Goal: Find specific page/section: Find specific page/section

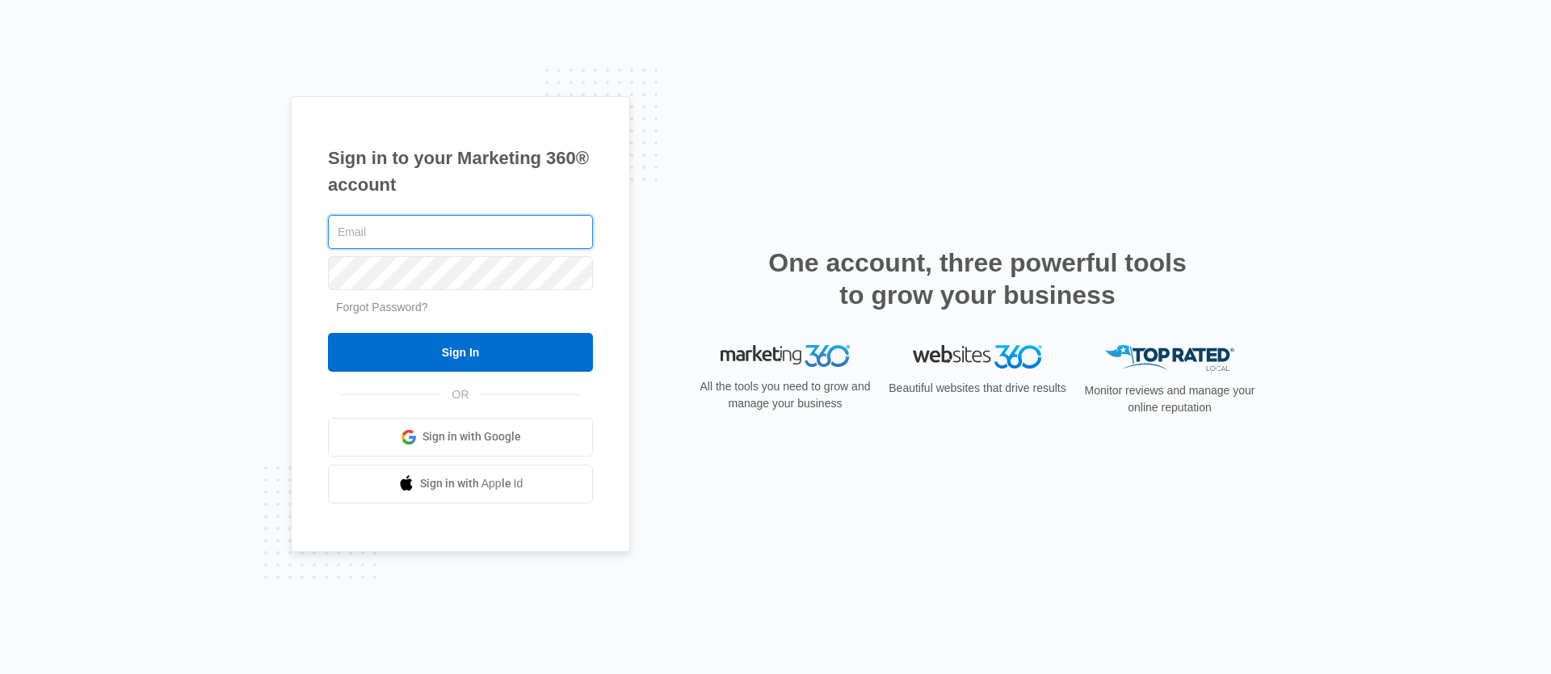
type input "[PERSON_NAME][EMAIL_ADDRESS][PERSON_NAME][DOMAIN_NAME]"
click at [552, 354] on input "Sign In" at bounding box center [460, 352] width 265 height 39
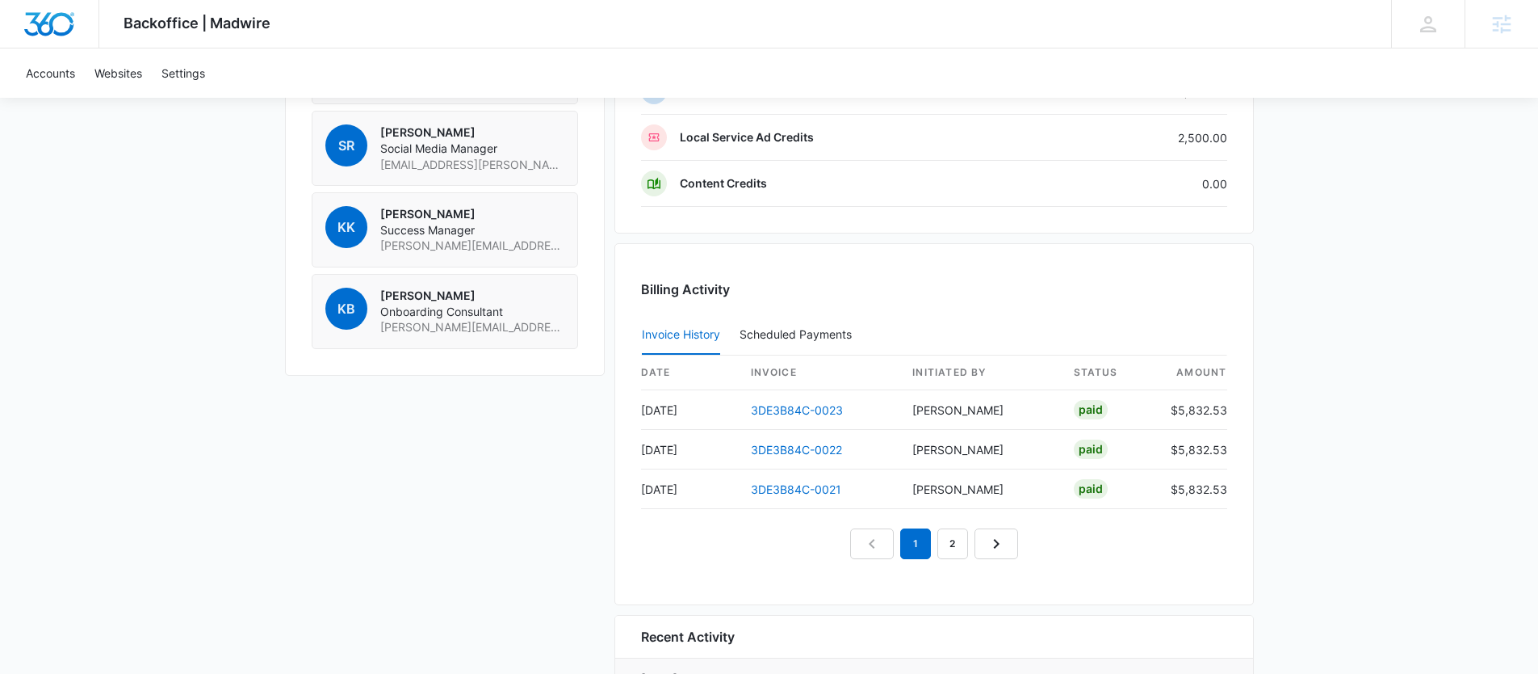
scroll to position [1488, 0]
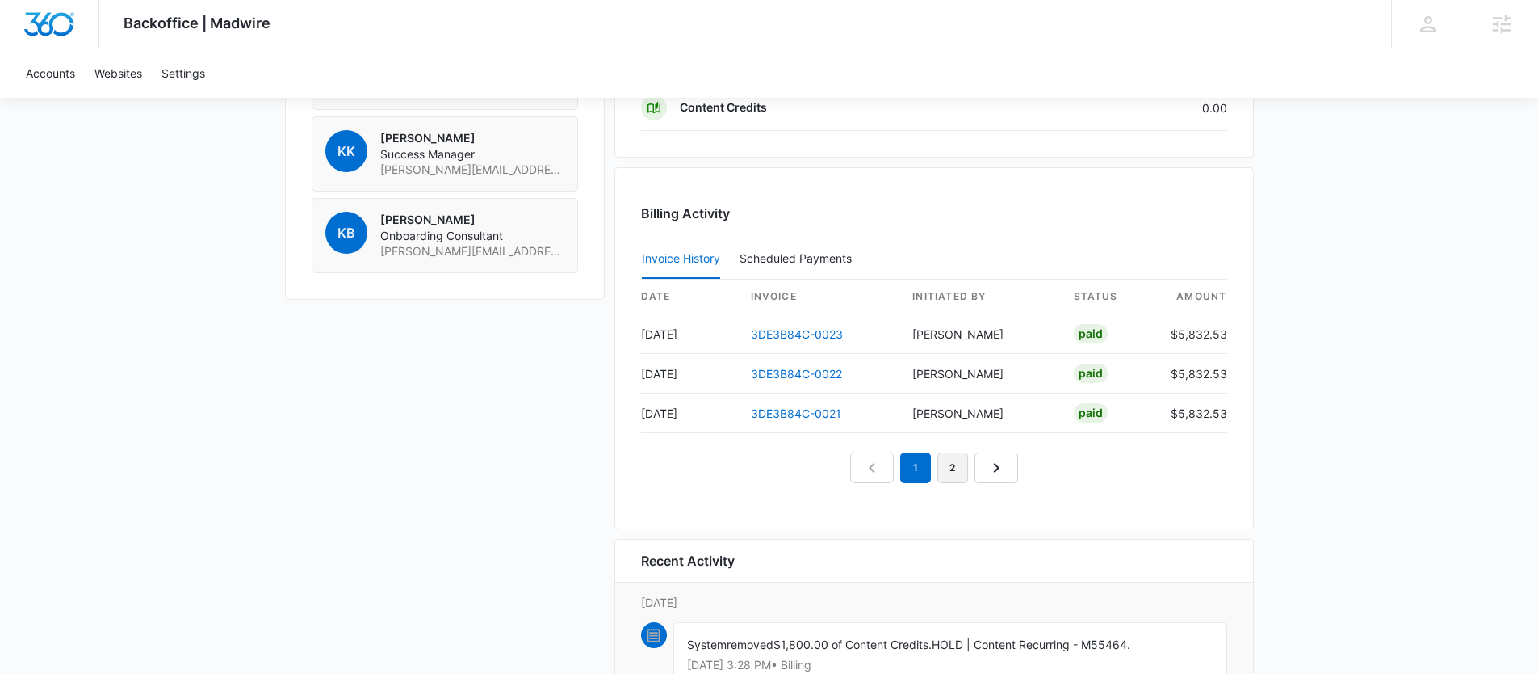
click at [947, 474] on link "2" at bounding box center [953, 467] width 31 height 31
click at [960, 474] on link "3" at bounding box center [971, 467] width 31 height 31
click at [989, 468] on link "4" at bounding box center [990, 467] width 31 height 31
click at [937, 464] on link "3" at bounding box center [934, 467] width 31 height 31
click at [968, 464] on link "4" at bounding box center [971, 467] width 31 height 31
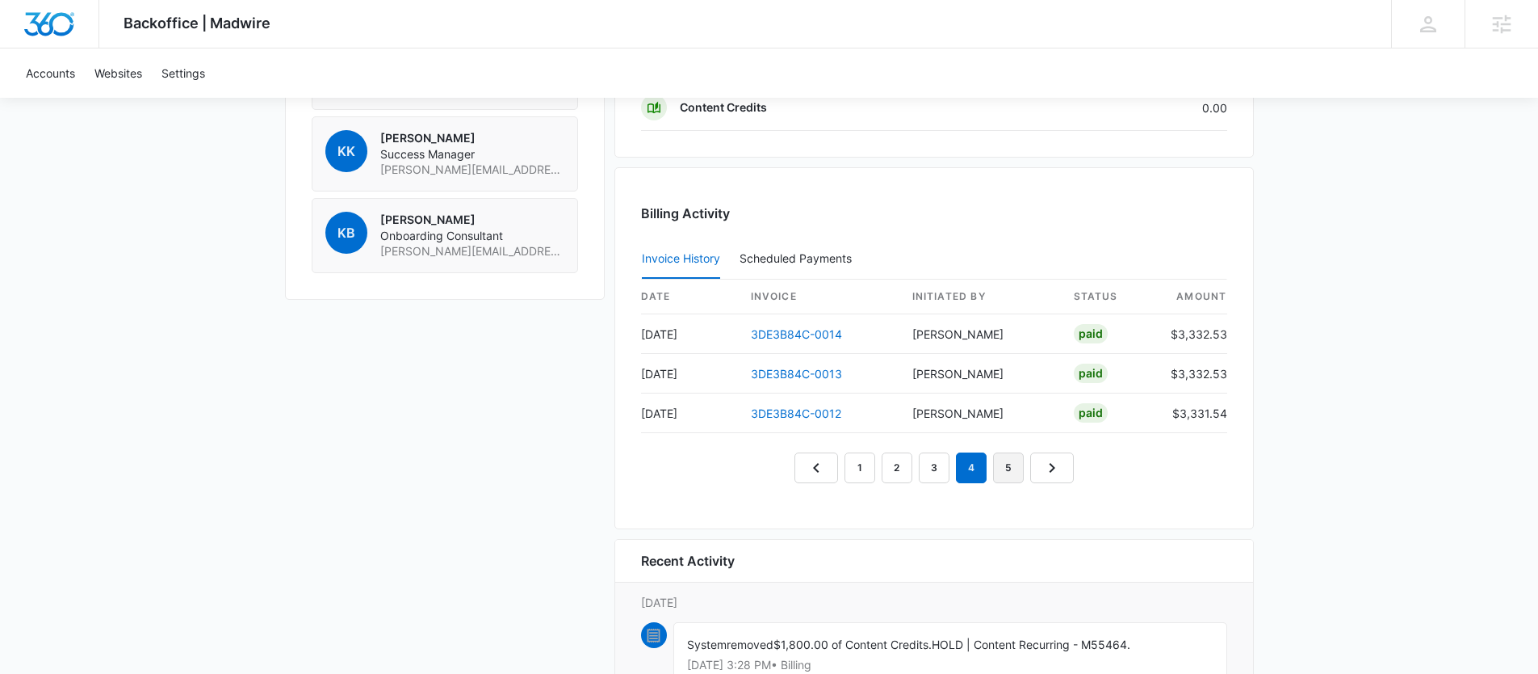
click at [1000, 468] on link "5" at bounding box center [1008, 467] width 31 height 31
click at [962, 468] on link "4" at bounding box center [953, 467] width 31 height 31
click at [921, 472] on link "3" at bounding box center [915, 467] width 31 height 31
click at [963, 473] on link "4" at bounding box center [953, 467] width 31 height 31
click at [986, 470] on link "5" at bounding box center [990, 467] width 31 height 31
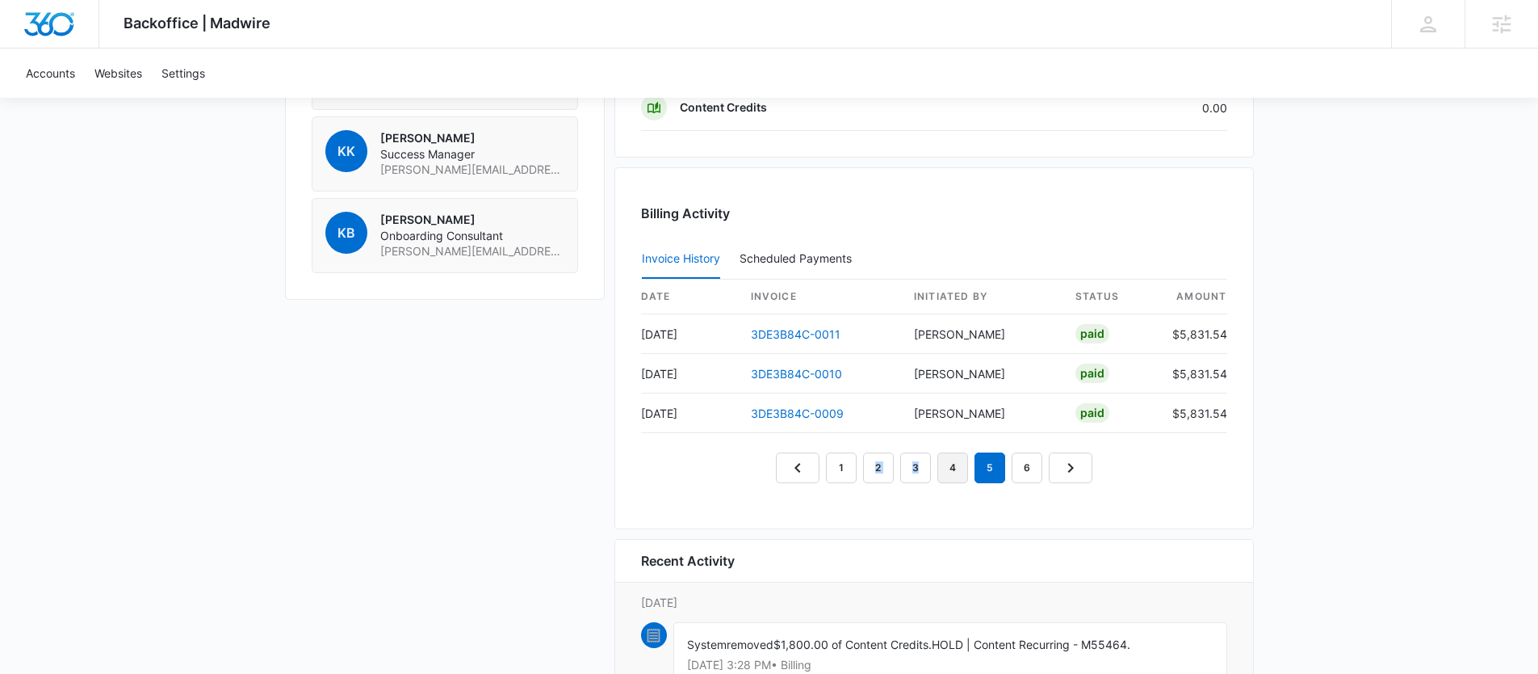
click at [957, 472] on link "4" at bounding box center [953, 467] width 31 height 31
click at [906, 477] on link "3" at bounding box center [915, 467] width 31 height 31
click at [948, 471] on link "4" at bounding box center [953, 467] width 31 height 31
